Goal: Task Accomplishment & Management: Complete application form

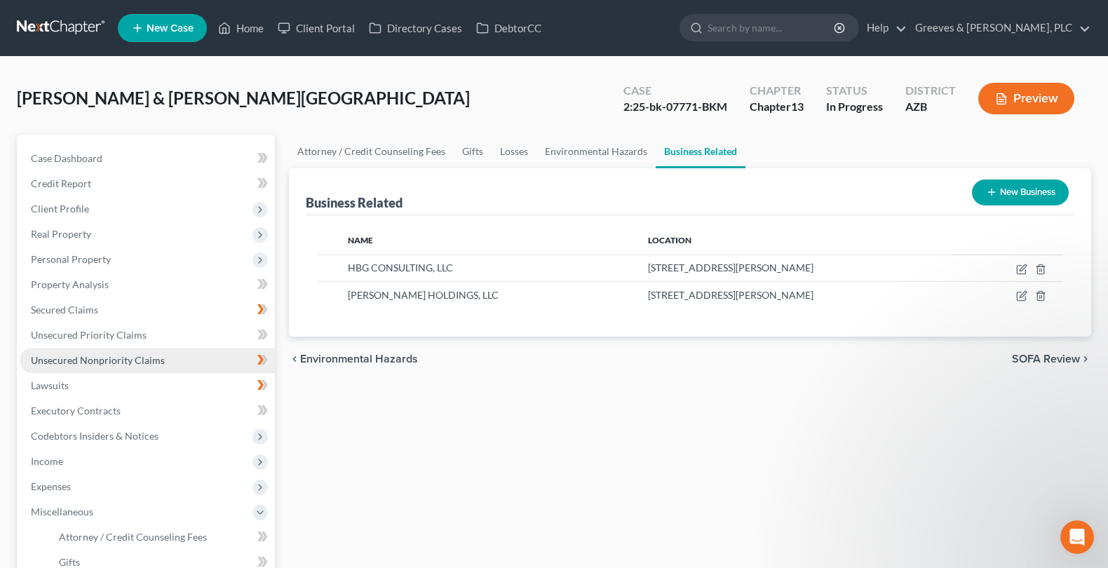
click at [214, 355] on link "Unsecured Nonpriority Claims" at bounding box center [147, 360] width 255 height 25
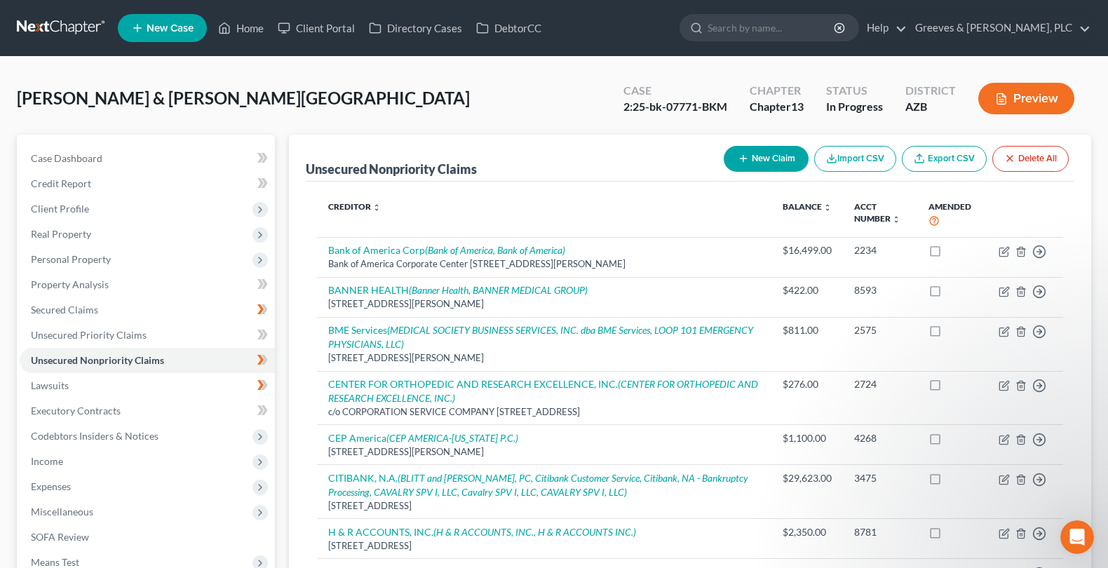
click at [545, 144] on div "Unsecured Nonpriority Claims New Claim Import CSV Export CSV Delete All" at bounding box center [690, 158] width 769 height 47
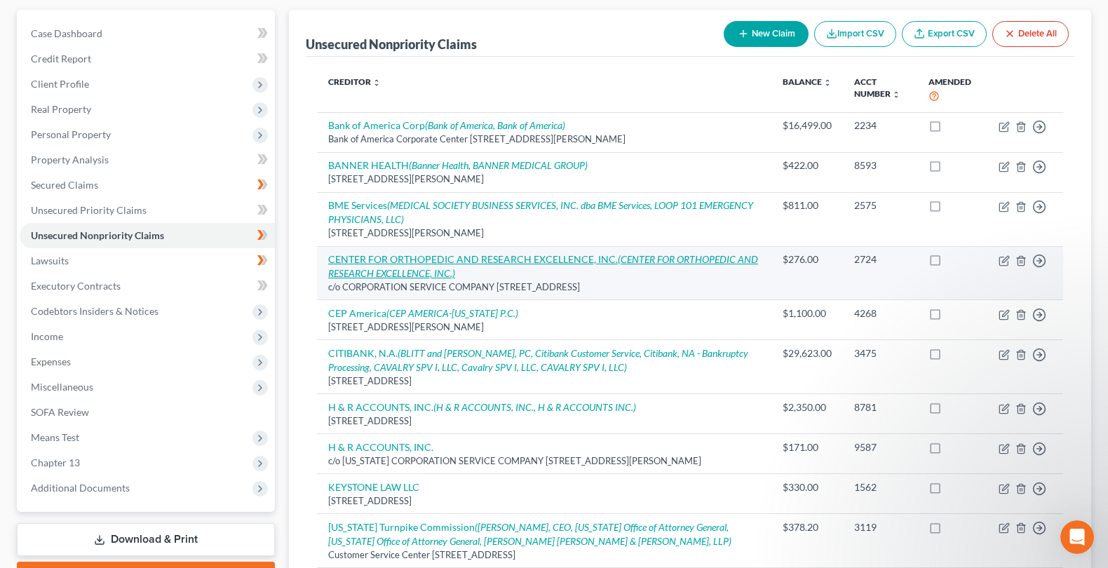
scroll to position [41, 0]
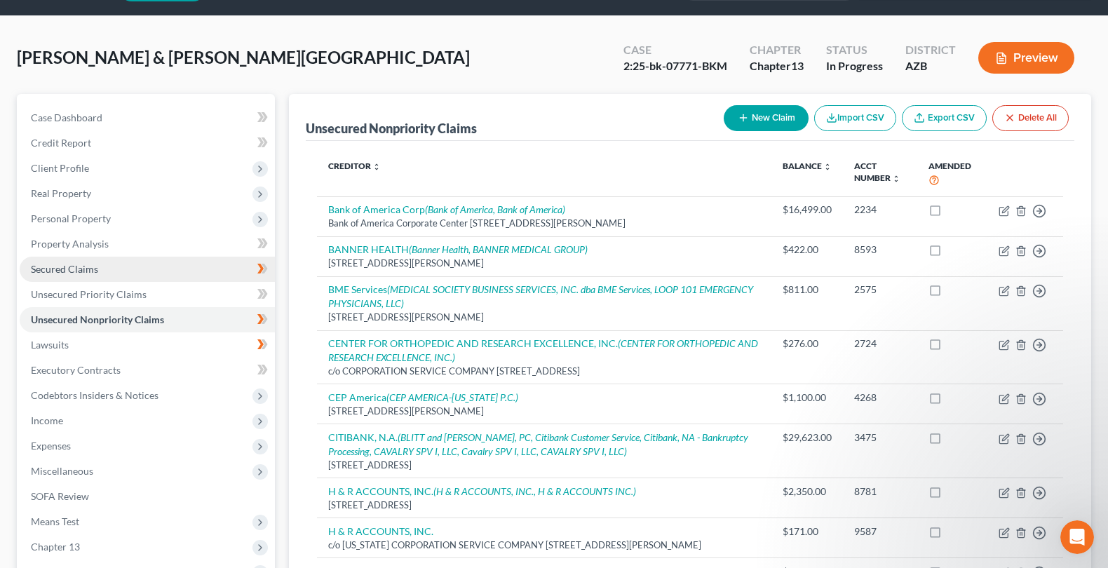
click at [229, 271] on link "Secured Claims" at bounding box center [147, 269] width 255 height 25
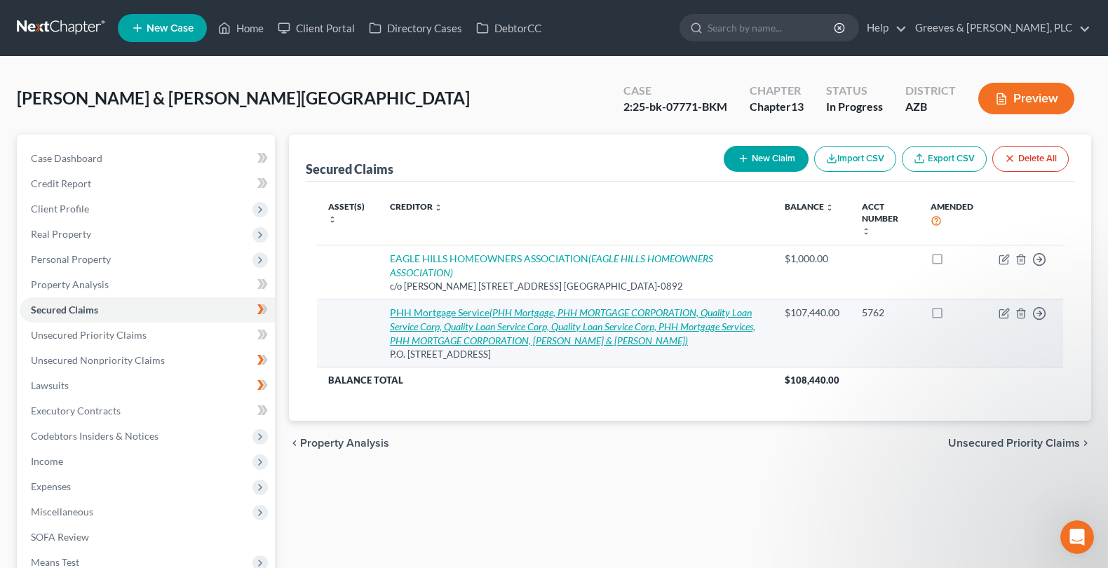
click at [408, 316] on icon "(PHH Mortgage, PHH MORTGAGE CORPORATION, Quality Loan Service Corp, Quality Loa…" at bounding box center [572, 327] width 365 height 40
select select "33"
select select "2"
select select "0"
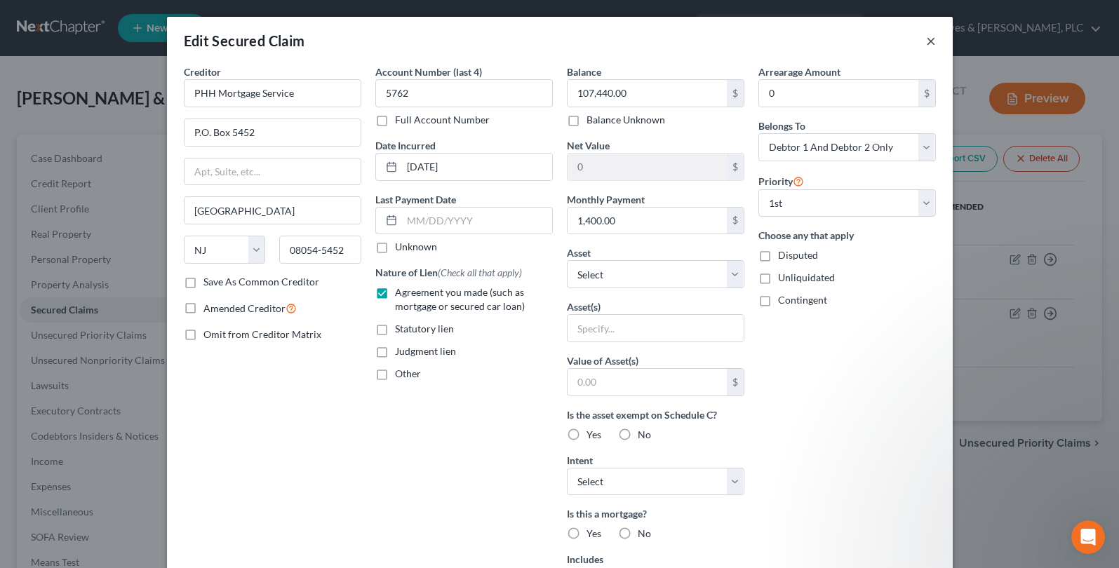
click at [926, 33] on button "×" at bounding box center [931, 40] width 10 height 17
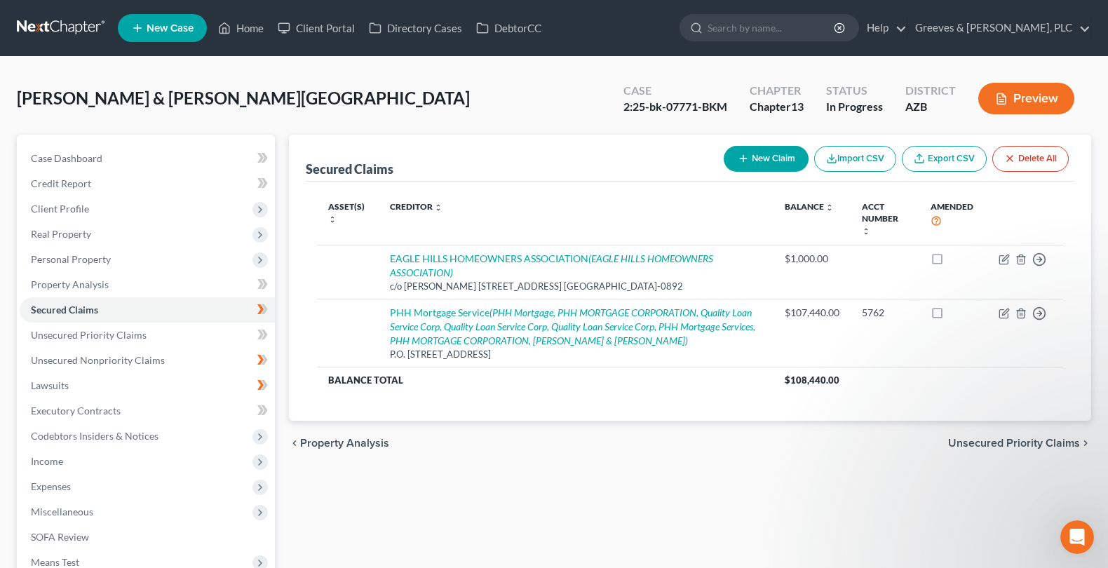
click at [611, 406] on div "Asset(s) expand_more expand_less unfold_more Creditor expand_more expand_less u…" at bounding box center [690, 301] width 769 height 239
click at [236, 460] on span "Income" at bounding box center [147, 461] width 255 height 25
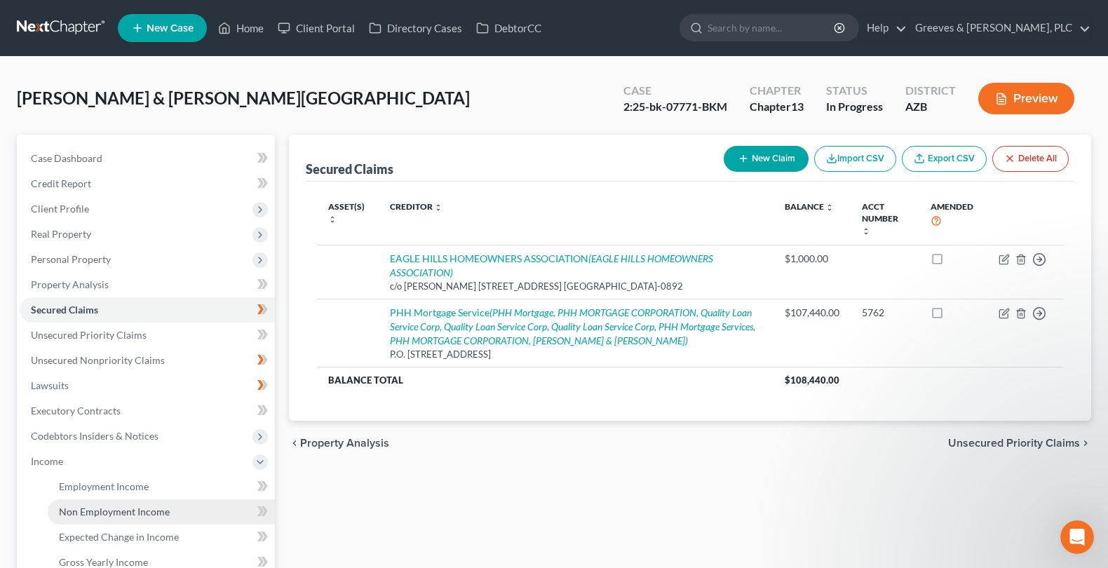
click at [214, 511] on link "Non Employment Income" at bounding box center [161, 511] width 227 height 25
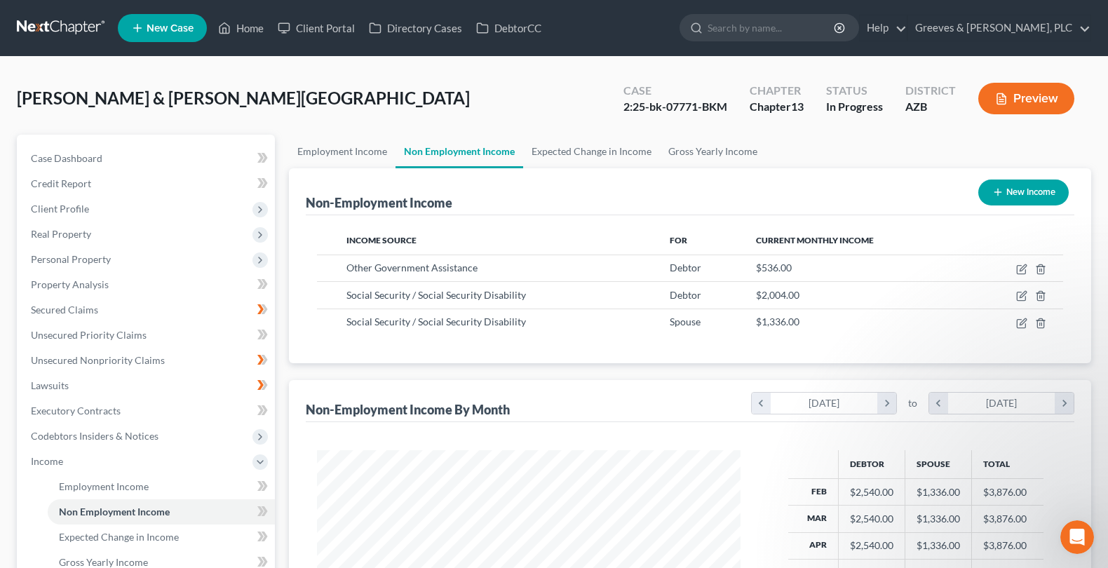
scroll to position [252, 452]
click at [373, 154] on link "Employment Income" at bounding box center [342, 152] width 107 height 34
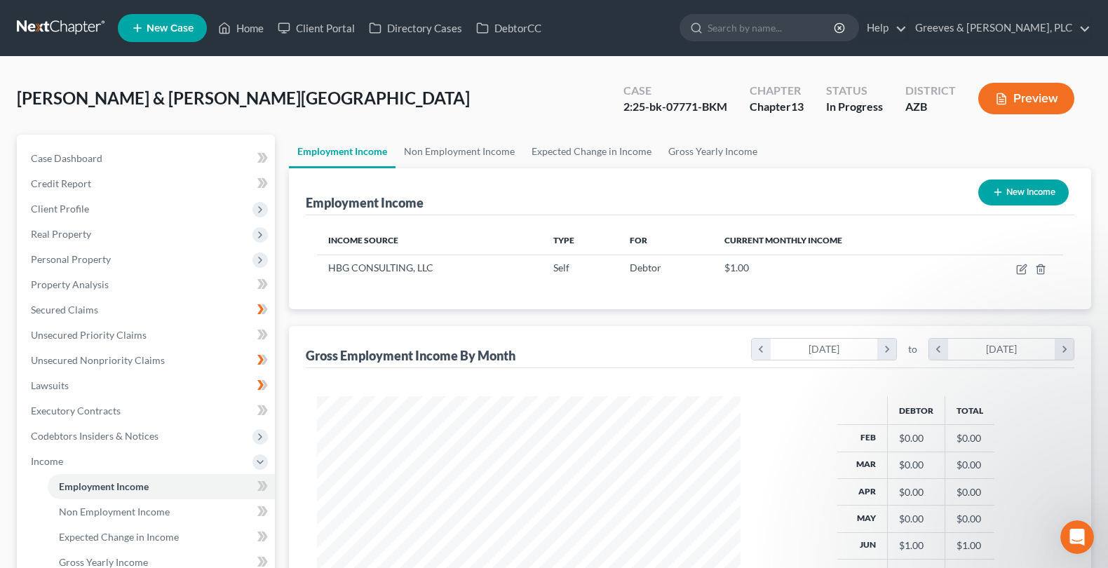
scroll to position [252, 452]
click at [494, 156] on link "Non Employment Income" at bounding box center [460, 152] width 128 height 34
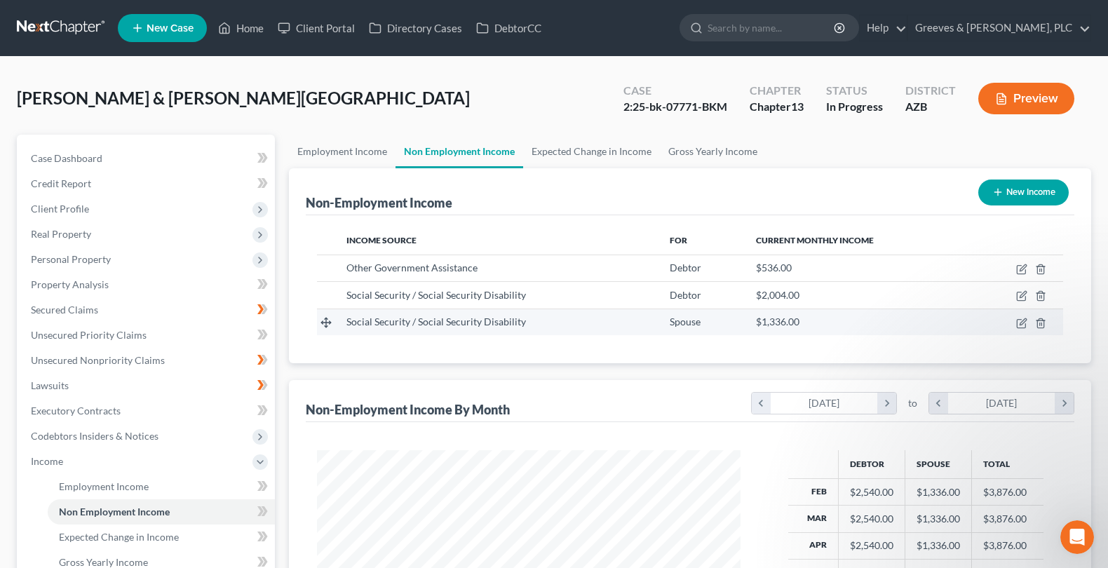
scroll to position [252, 452]
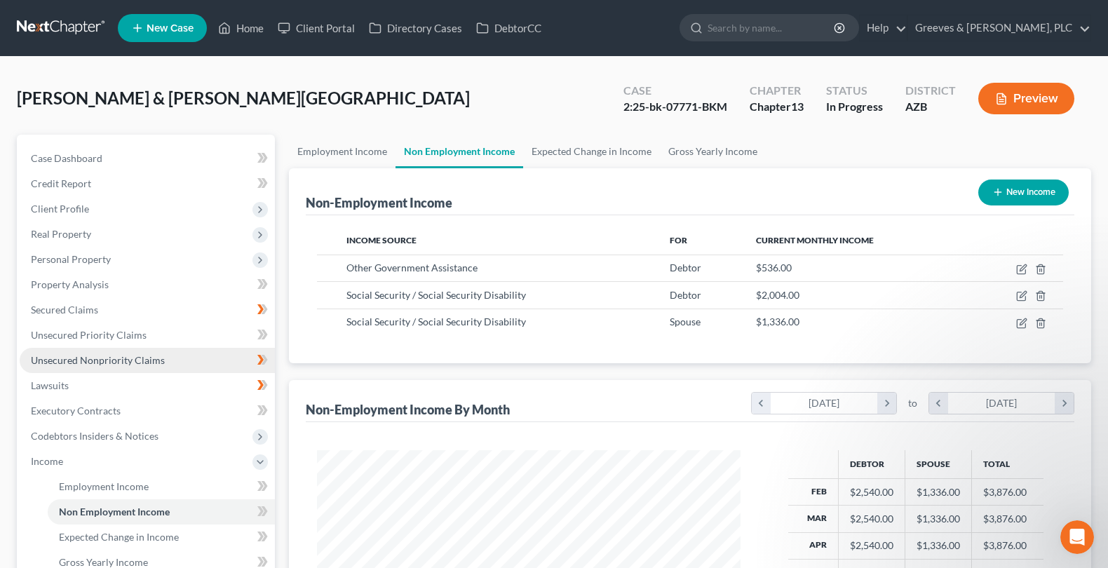
click at [201, 356] on link "Unsecured Nonpriority Claims" at bounding box center [147, 360] width 255 height 25
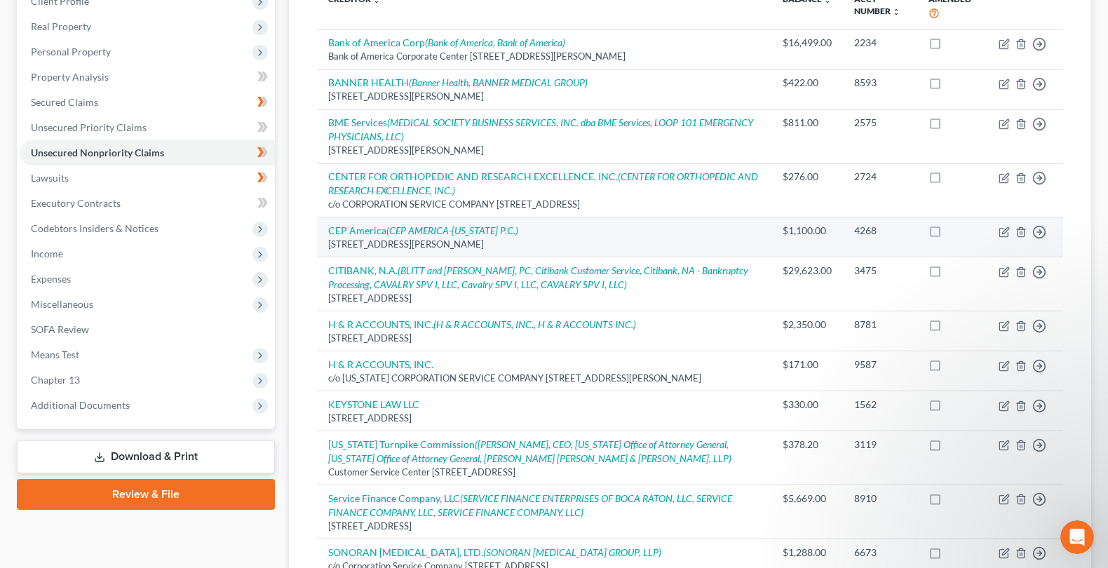
scroll to position [181, 0]
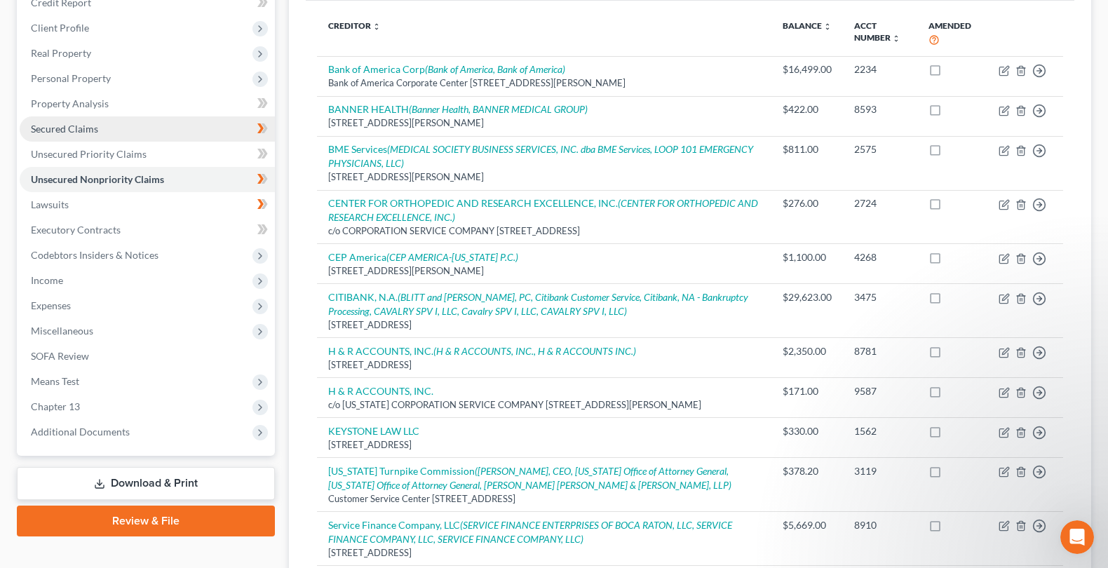
click at [221, 140] on link "Secured Claims" at bounding box center [147, 128] width 255 height 25
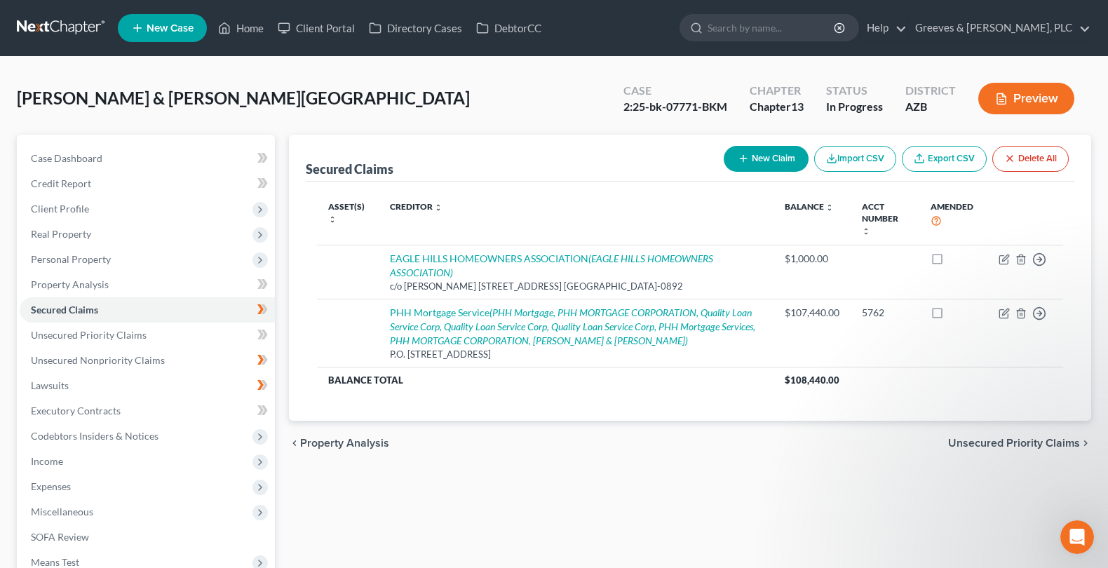
click at [699, 76] on div "Case 2:25-bk-07771-BKM Chapter Chapter 13 Status In [GEOGRAPHIC_DATA] [GEOGRAPH…" at bounding box center [849, 99] width 485 height 50
click at [160, 236] on span "Real Property" at bounding box center [147, 234] width 255 height 25
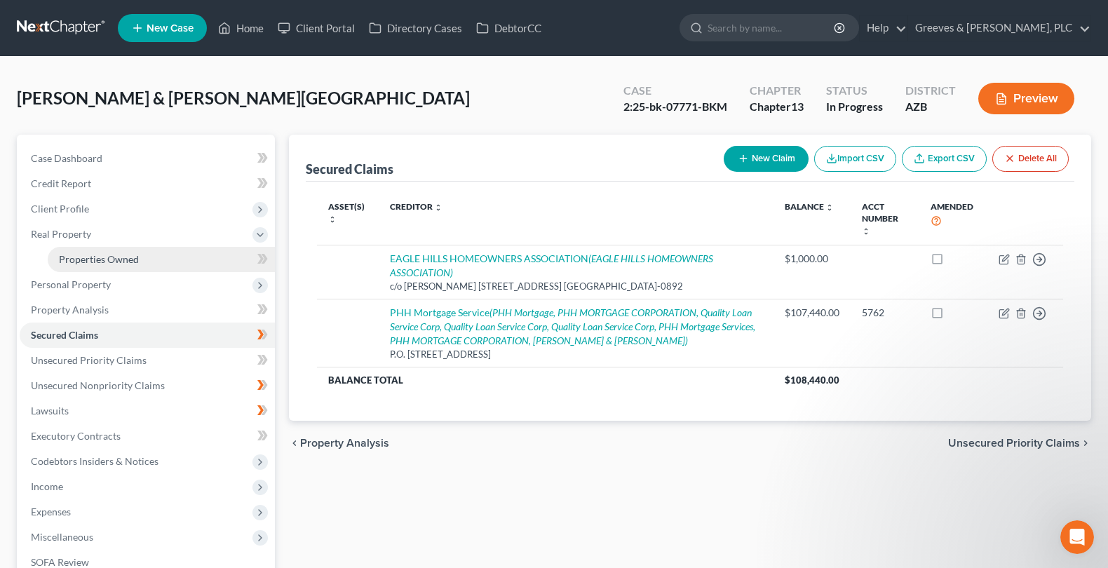
click at [189, 260] on link "Properties Owned" at bounding box center [161, 259] width 227 height 25
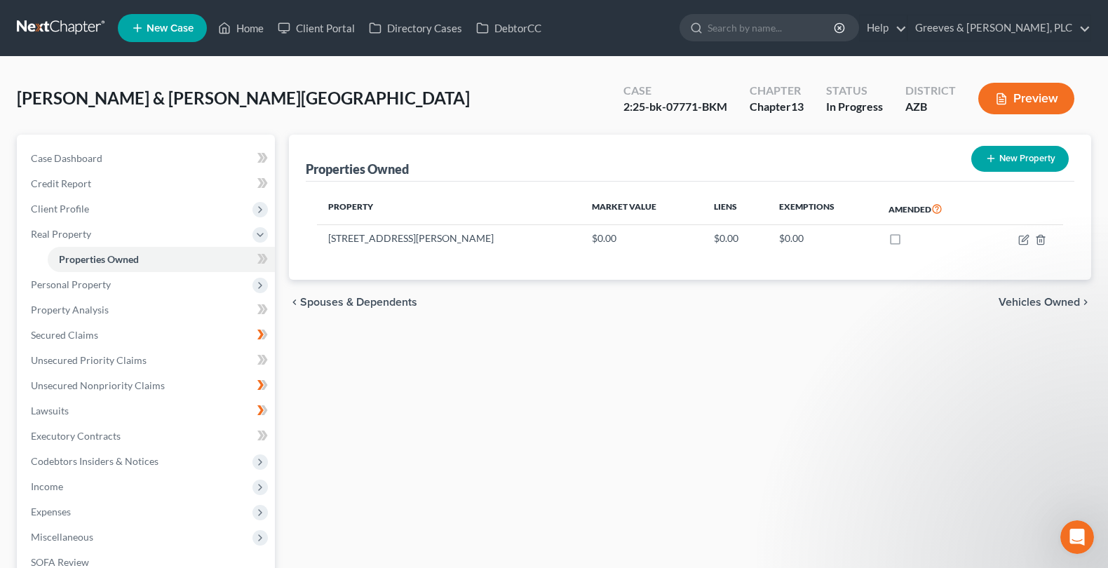
click at [717, 309] on div "chevron_left Spouses & Dependents Vehicles Owned chevron_right" at bounding box center [690, 302] width 803 height 45
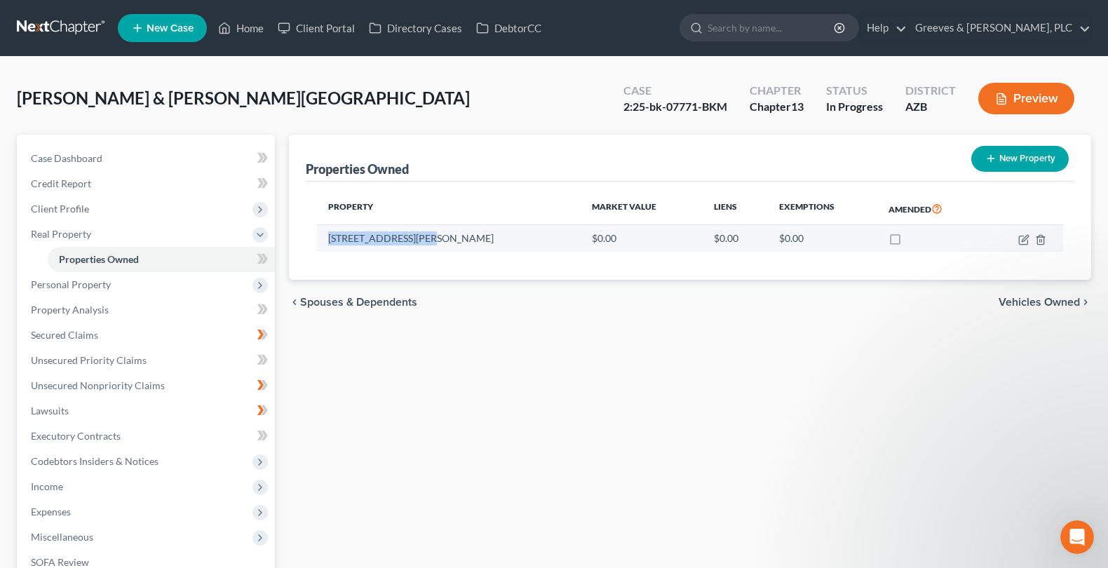
drag, startPoint x: 322, startPoint y: 243, endPoint x: 434, endPoint y: 234, distance: 112.7
click at [434, 234] on td "[STREET_ADDRESS][PERSON_NAME]" at bounding box center [449, 238] width 264 height 27
copy td "[STREET_ADDRESS][PERSON_NAME]"
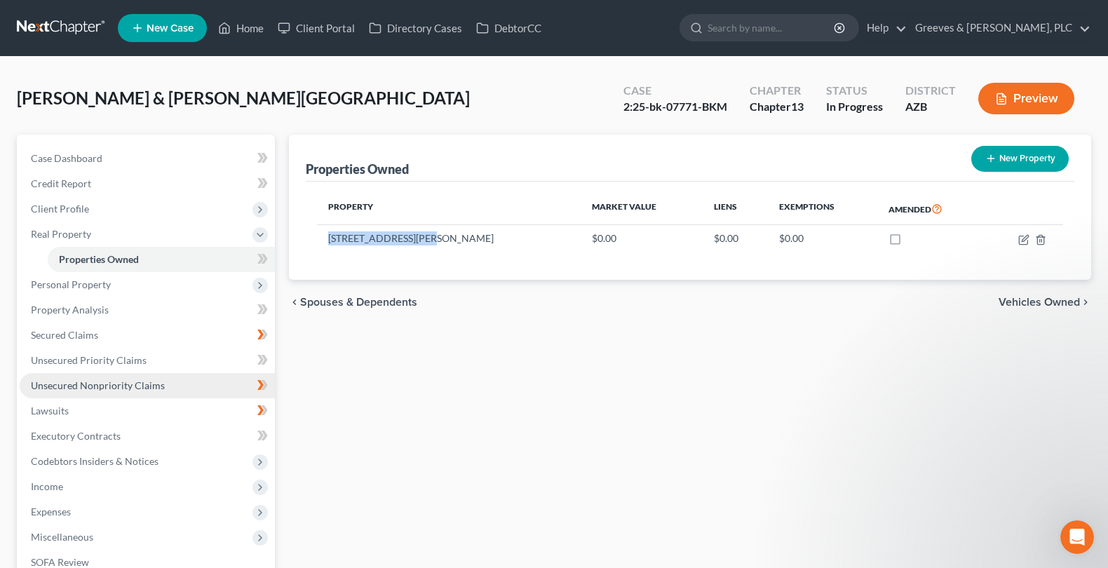
click at [175, 386] on link "Unsecured Nonpriority Claims" at bounding box center [147, 385] width 255 height 25
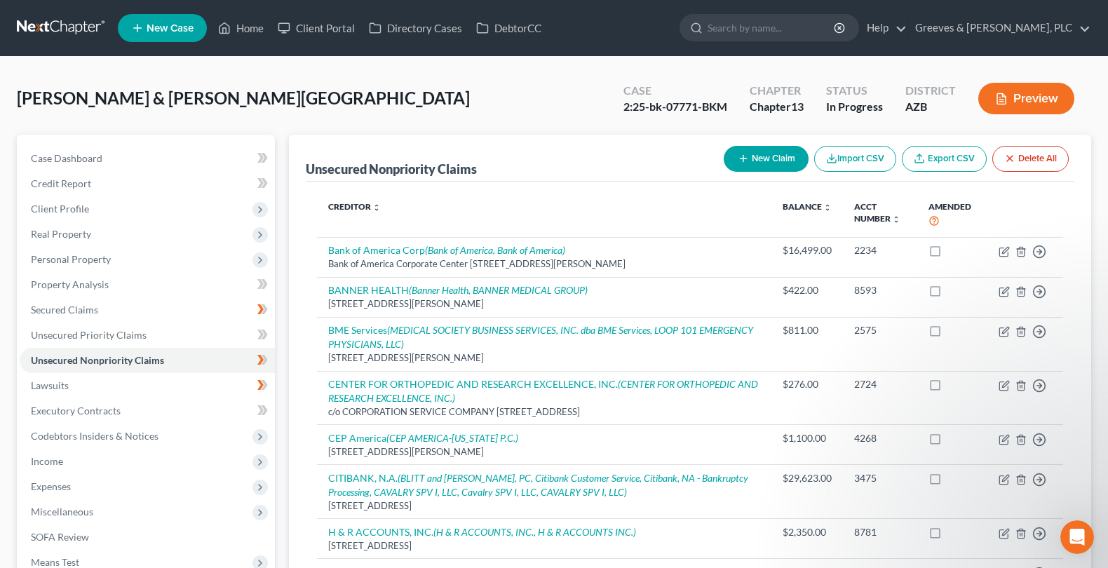
click at [444, 93] on div "[PERSON_NAME] & [PERSON_NAME][GEOGRAPHIC_DATA] Upgraded Case 2:25-bk-07771-BKM …" at bounding box center [554, 104] width 1075 height 61
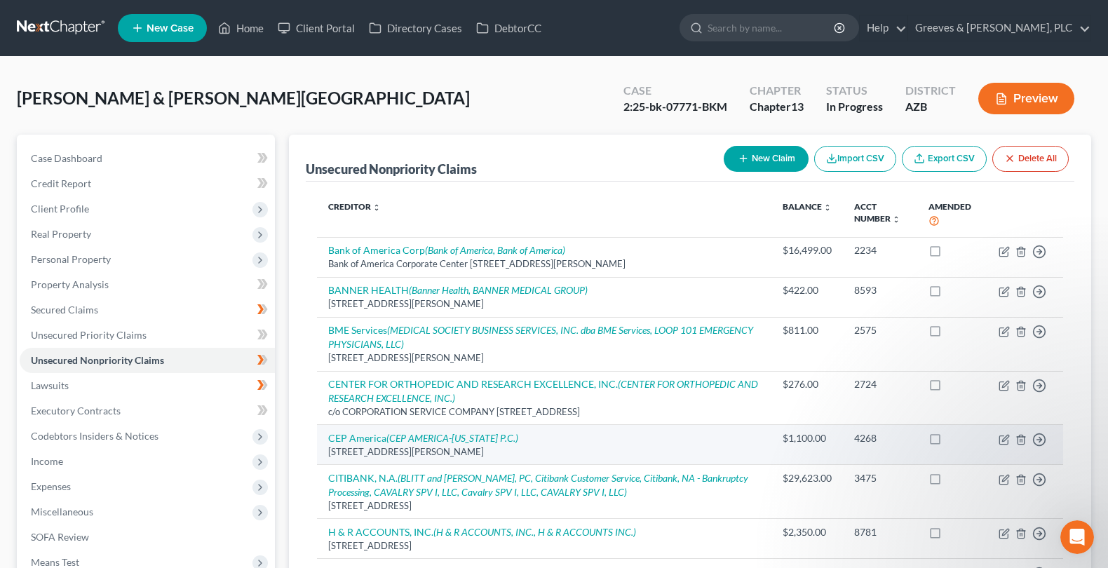
scroll to position [497, 0]
